Goal: Information Seeking & Learning: Check status

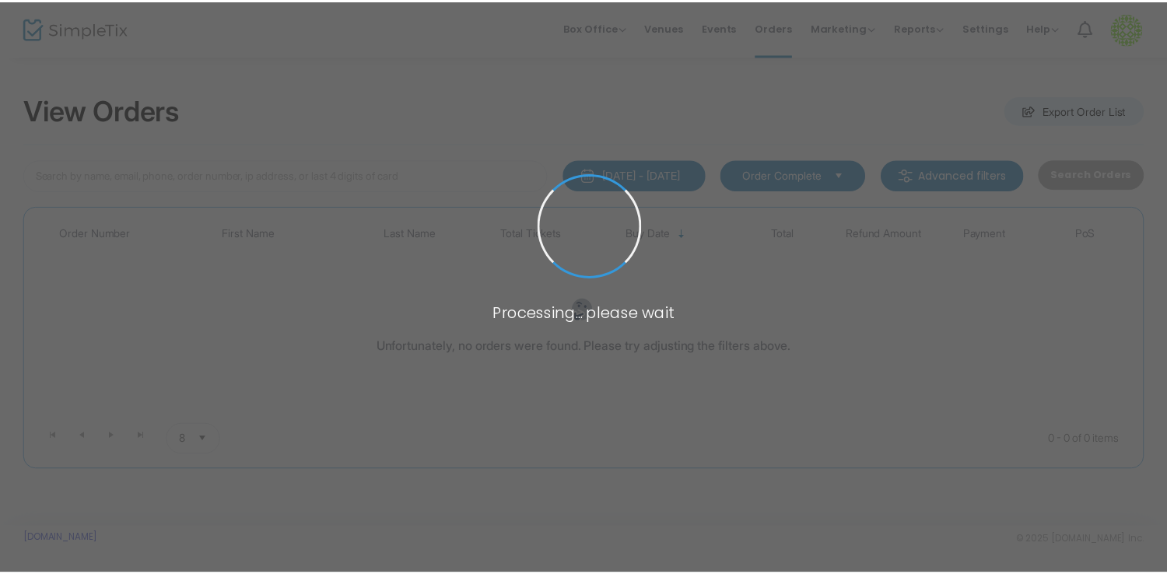
scroll to position [7, 0]
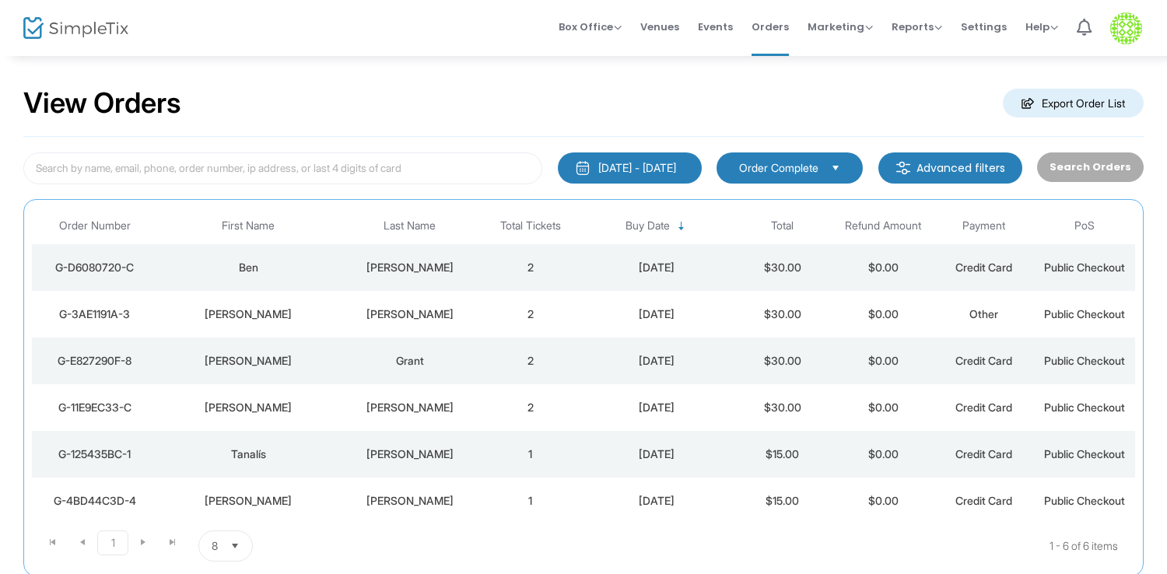
click at [373, 256] on td "[PERSON_NAME]" at bounding box center [409, 267] width 141 height 47
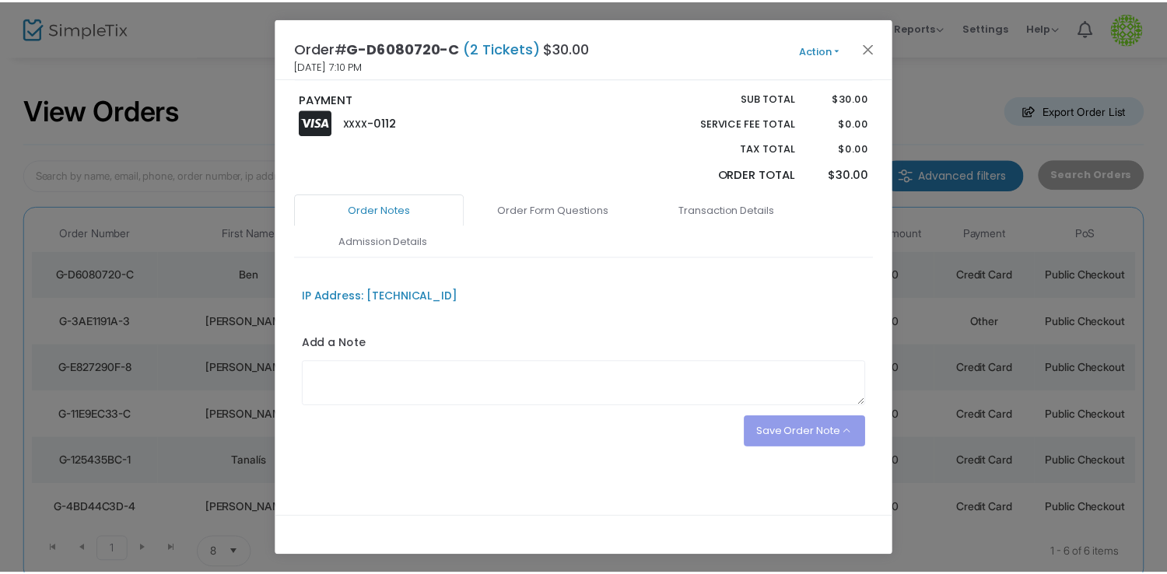
scroll to position [0, 0]
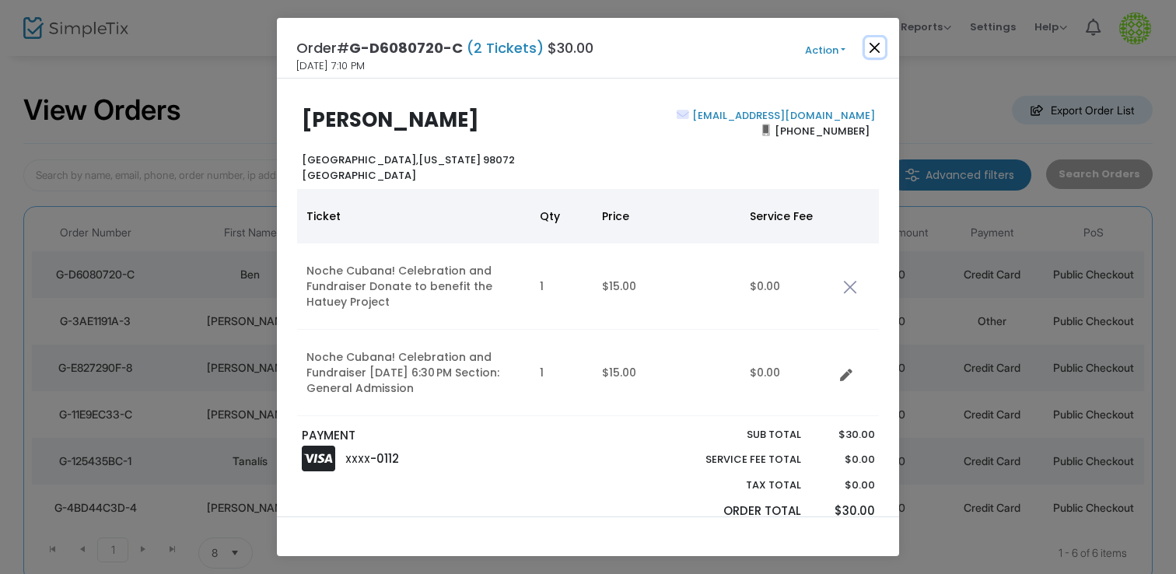
click at [874, 51] on button "Close" at bounding box center [875, 47] width 20 height 20
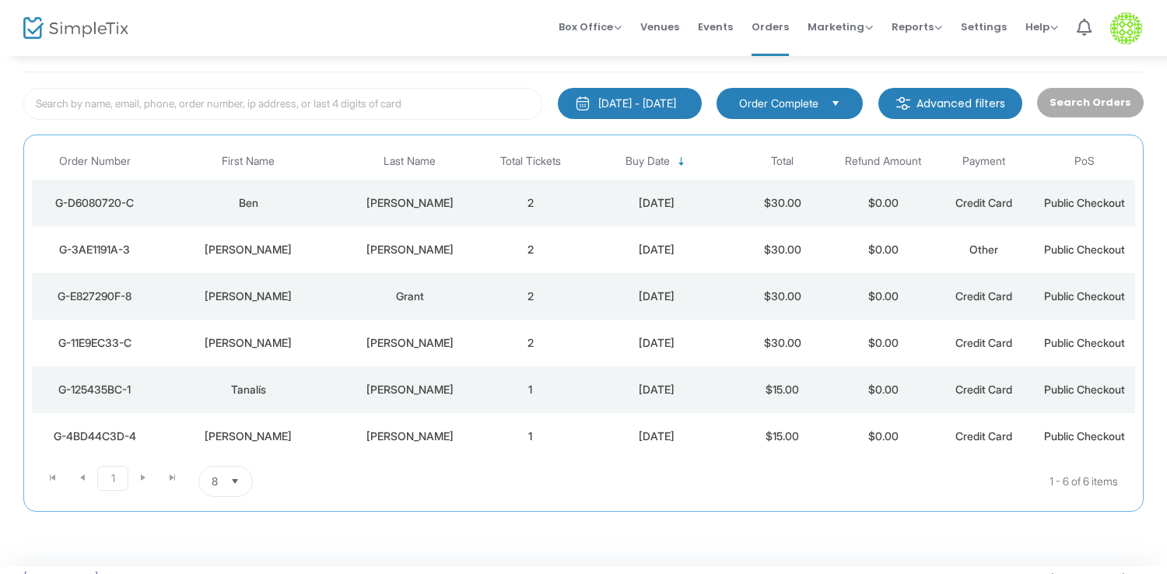
scroll to position [72, 0]
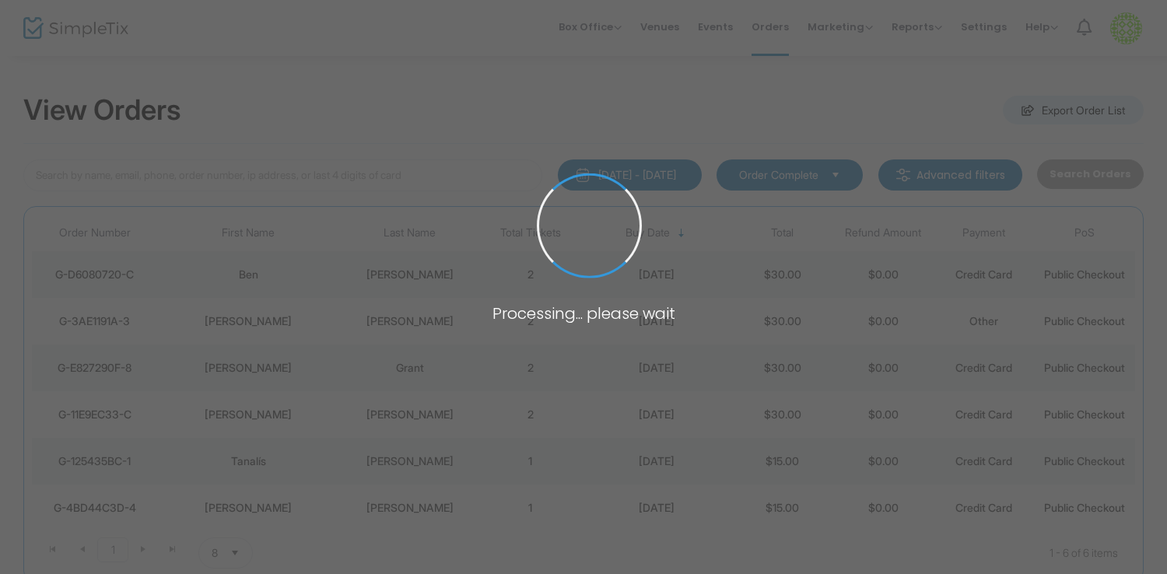
scroll to position [72, 0]
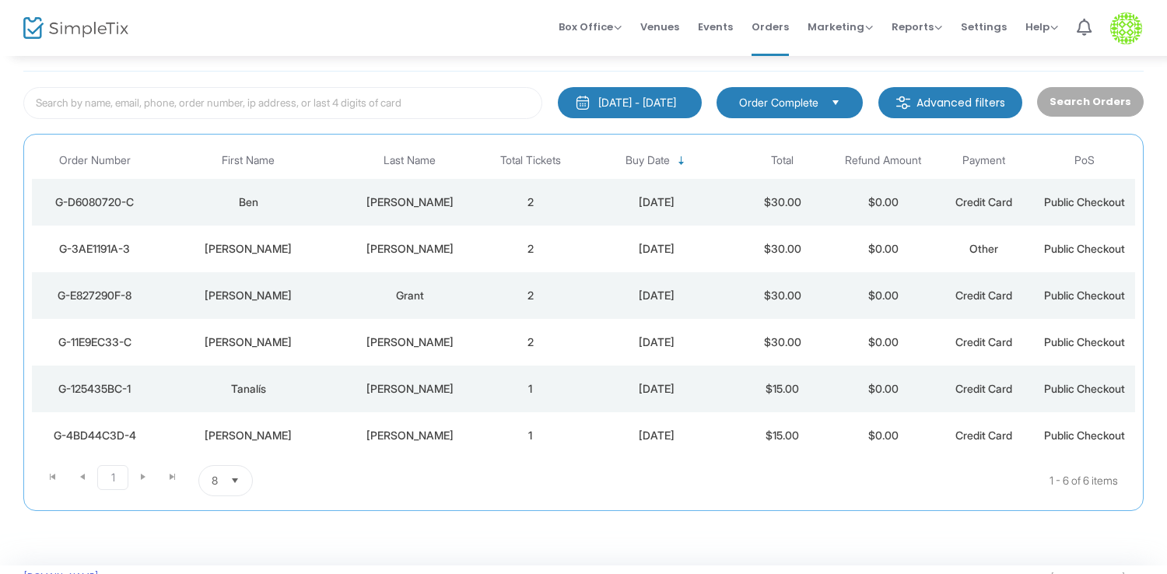
click at [220, 291] on div "[PERSON_NAME]" at bounding box center [248, 296] width 173 height 16
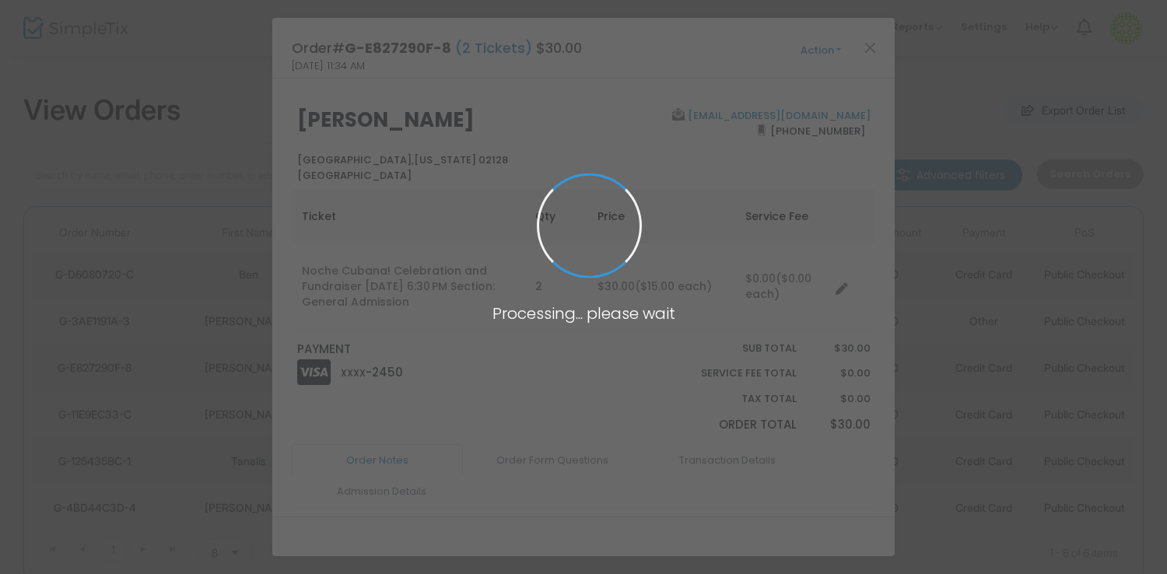
scroll to position [0, 0]
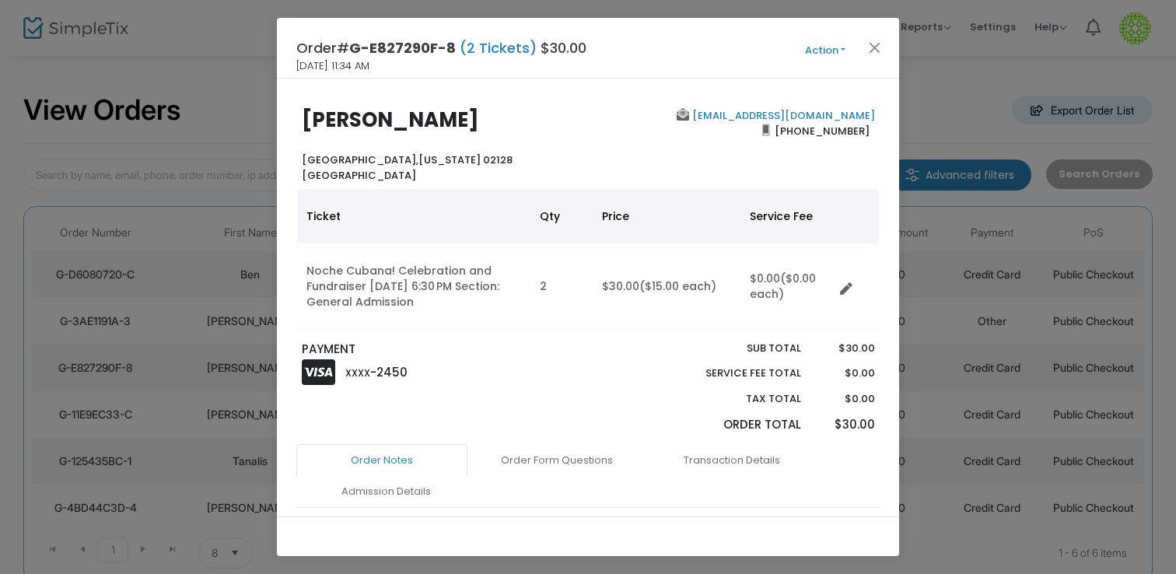
click at [194, 351] on ngb-modal-window "Order# G-E827290F-8 (2 Tickets) $30.00 [DATE] 11:34 AM Action Mark Admitted Edi…" at bounding box center [588, 287] width 1176 height 574
click at [877, 47] on button "Close" at bounding box center [875, 47] width 20 height 20
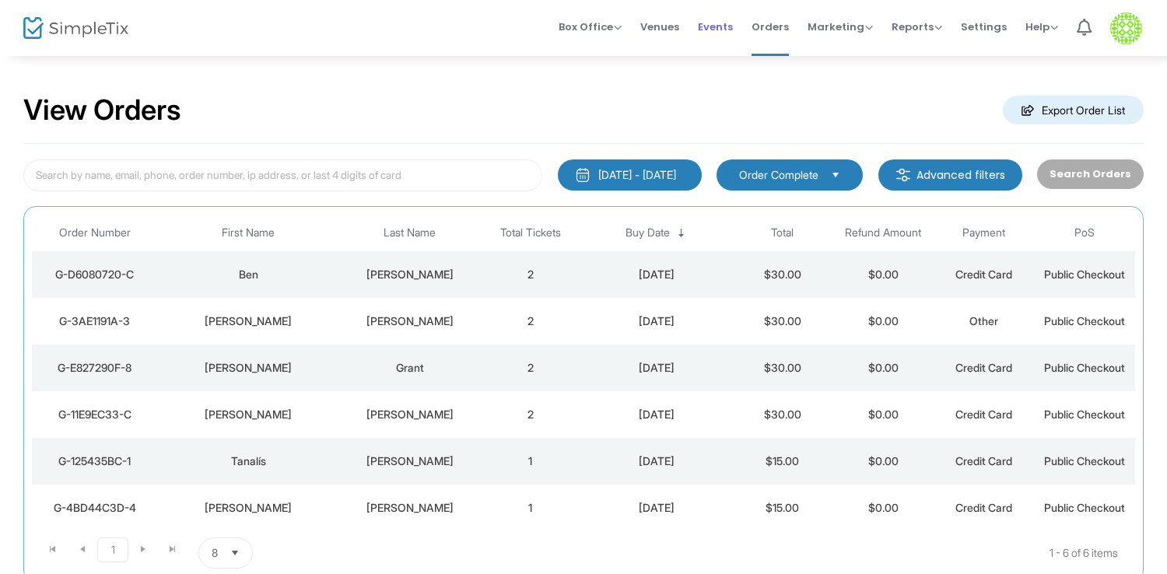
click at [730, 28] on span "Events" at bounding box center [715, 27] width 35 height 40
